Goal: Register for event/course

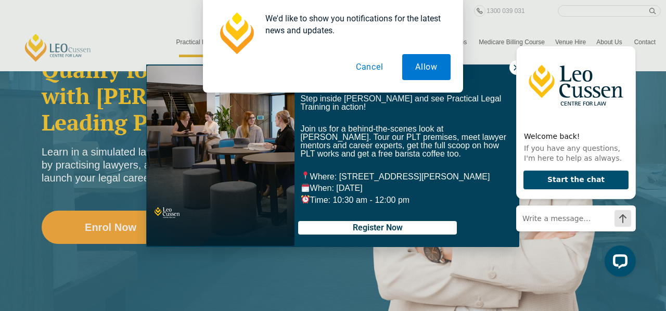
click at [376, 68] on button "Cancel" at bounding box center [370, 67] width 54 height 26
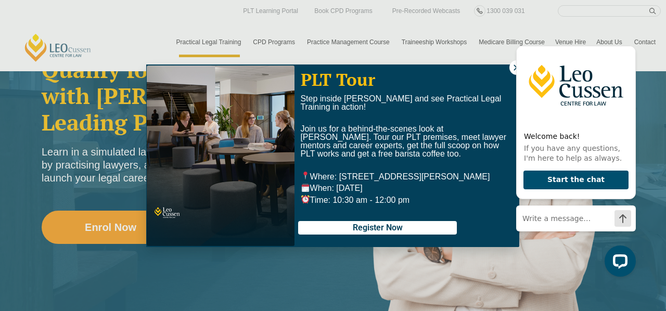
click at [479, 75] on p "PLT Tour" at bounding box center [407, 79] width 212 height 19
drag, startPoint x: 630, startPoint y: 37, endPoint x: 621, endPoint y: 38, distance: 9.4
click at [630, 37] on icon "Hide greeting" at bounding box center [629, 37] width 12 height 12
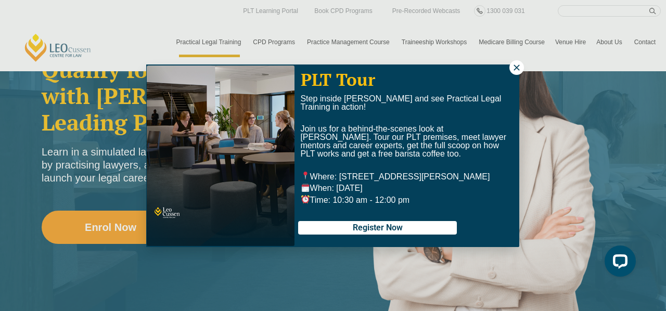
click at [516, 68] on icon at bounding box center [516, 67] width 6 height 6
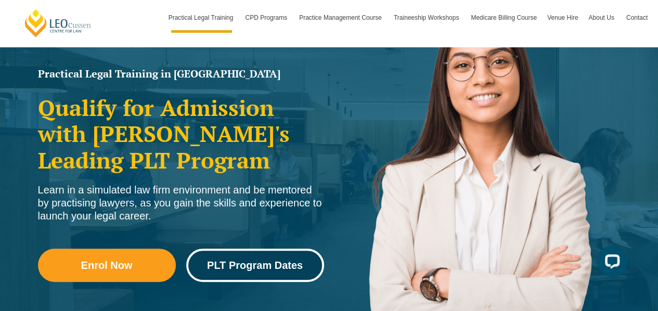
scroll to position [125, 0]
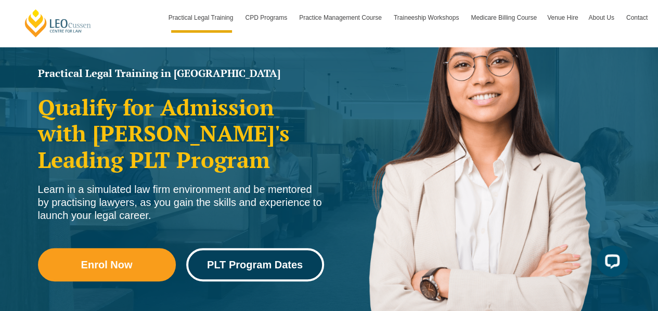
click at [242, 259] on span "PLT Program Dates" at bounding box center [255, 264] width 96 height 10
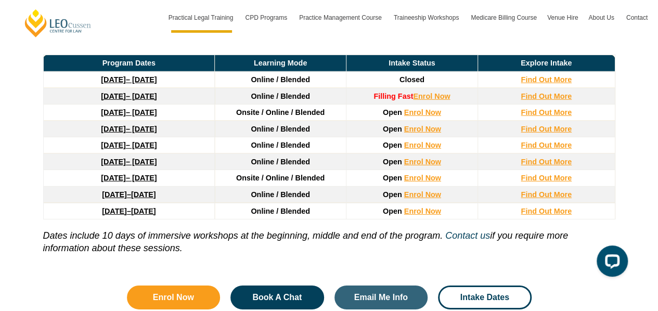
scroll to position [1471, 0]
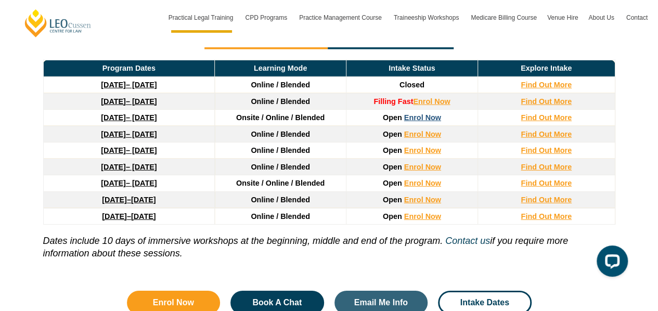
click at [424, 113] on link "Enrol Now" at bounding box center [422, 117] width 37 height 8
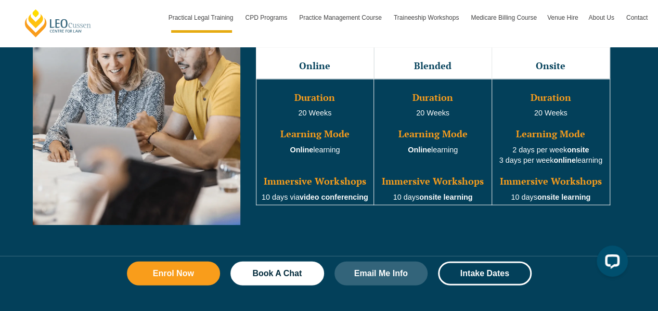
click at [324, 193] on strong "video conferencing" at bounding box center [334, 197] width 69 height 8
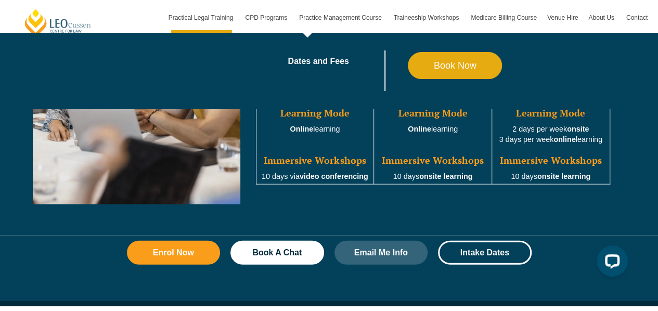
scroll to position [1048, 0]
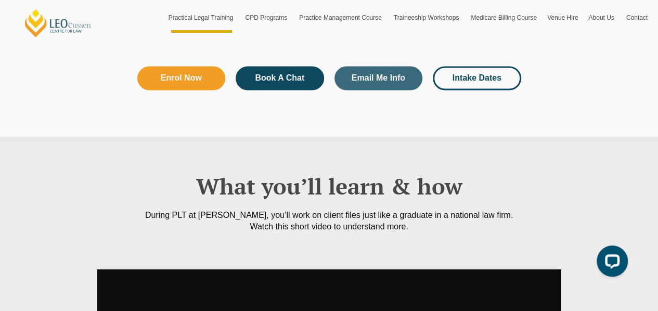
scroll to position [808, 0]
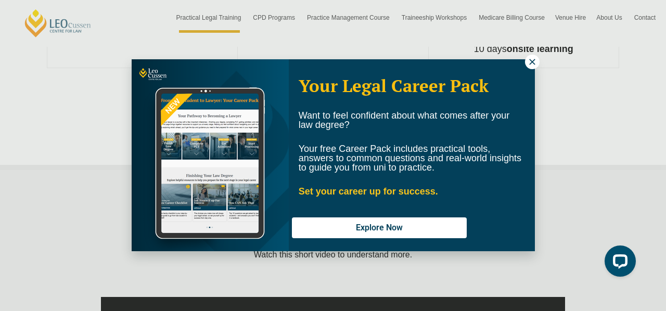
click at [540, 54] on div "Your Legal Career Pack Want to feel confident about what comes after your law d…" at bounding box center [333, 155] width 666 height 311
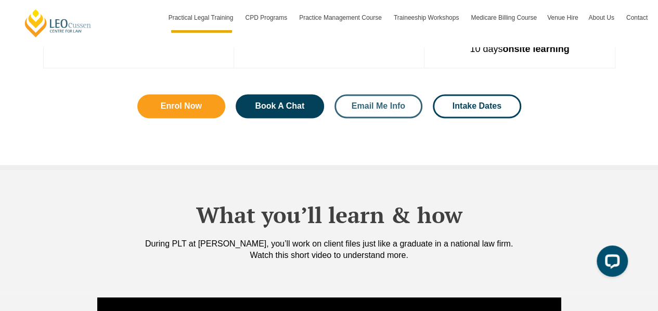
click at [400, 102] on span "Email Me Info" at bounding box center [379, 106] width 54 height 8
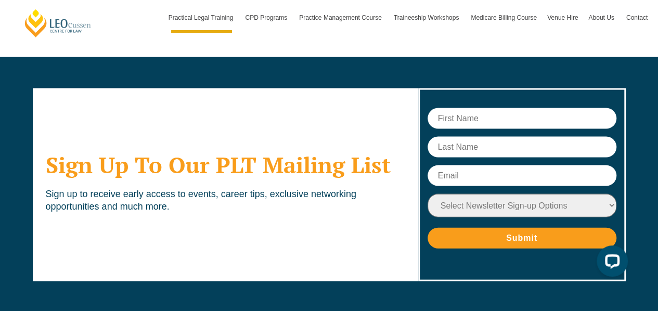
scroll to position [4988, 0]
